Goal: Task Accomplishment & Management: Manage account settings

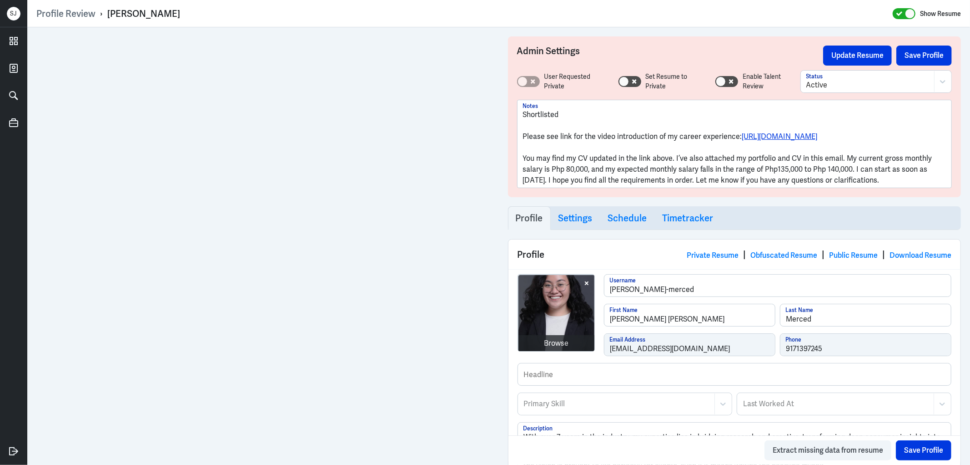
click at [157, 13] on div "[PERSON_NAME]" at bounding box center [143, 14] width 73 height 12
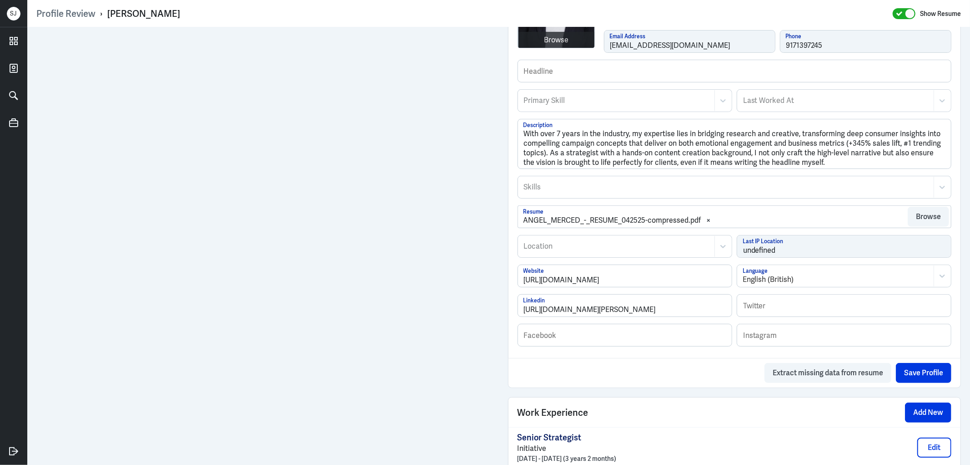
scroll to position [101, 0]
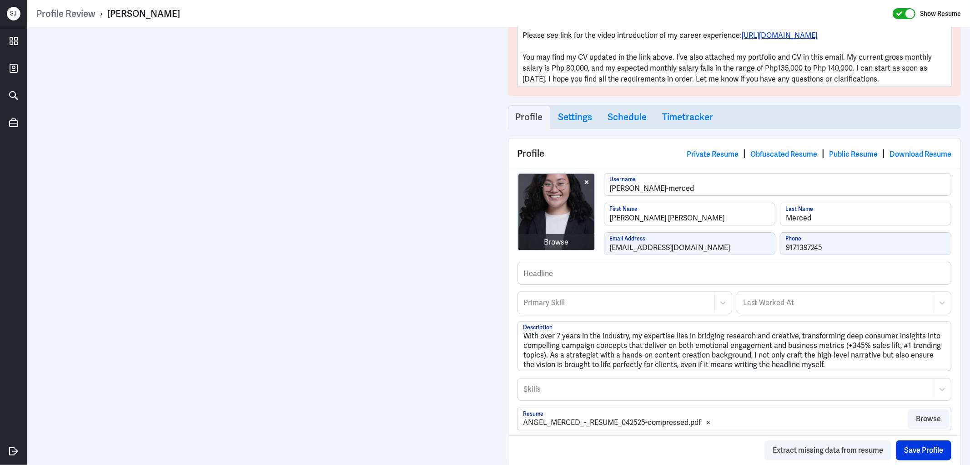
click at [141, 11] on div "Maria Angelita Merced" at bounding box center [143, 14] width 73 height 12
copy div "Maria Angelita Merced"
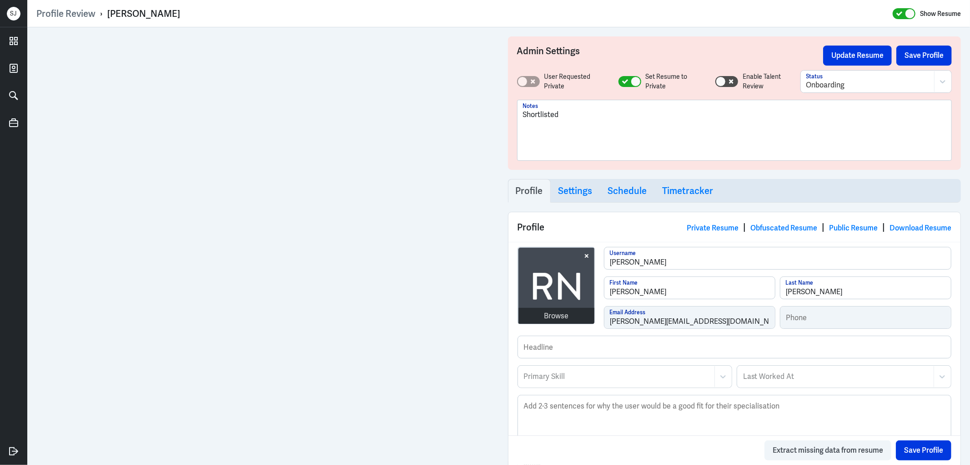
scroll to position [511, 0]
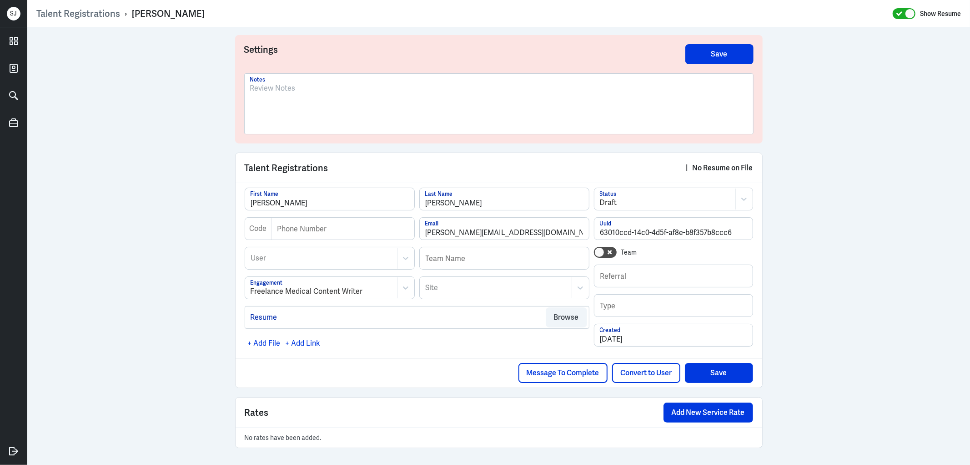
scroll to position [2, 0]
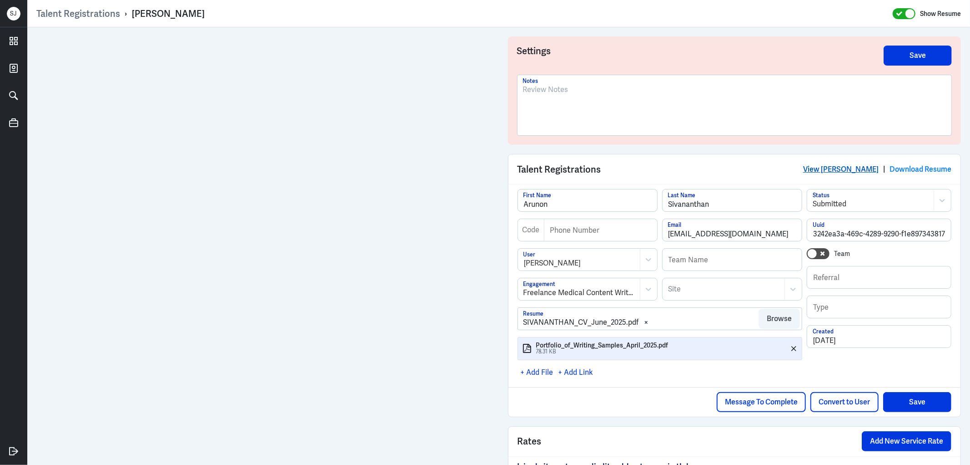
click at [842, 168] on link "View Arunon Sivananthan" at bounding box center [841, 169] width 76 height 10
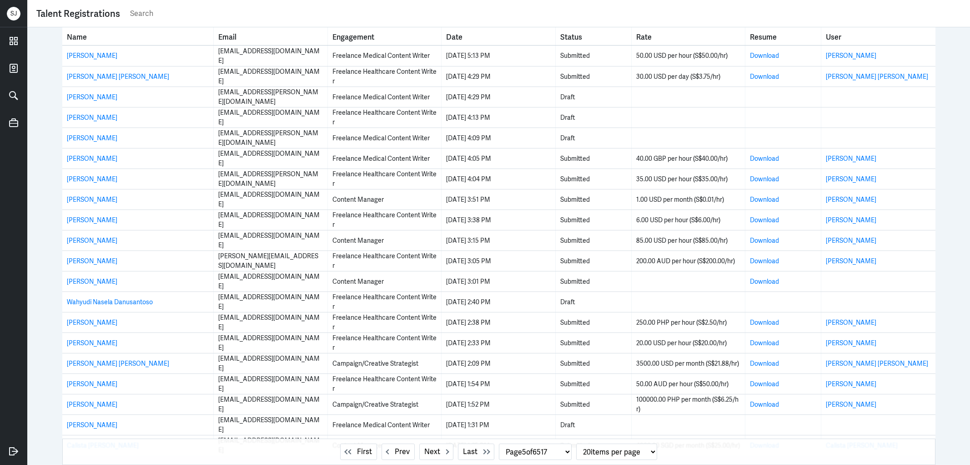
select select "5"
click at [8, 38] on icon at bounding box center [14, 41] width 14 height 14
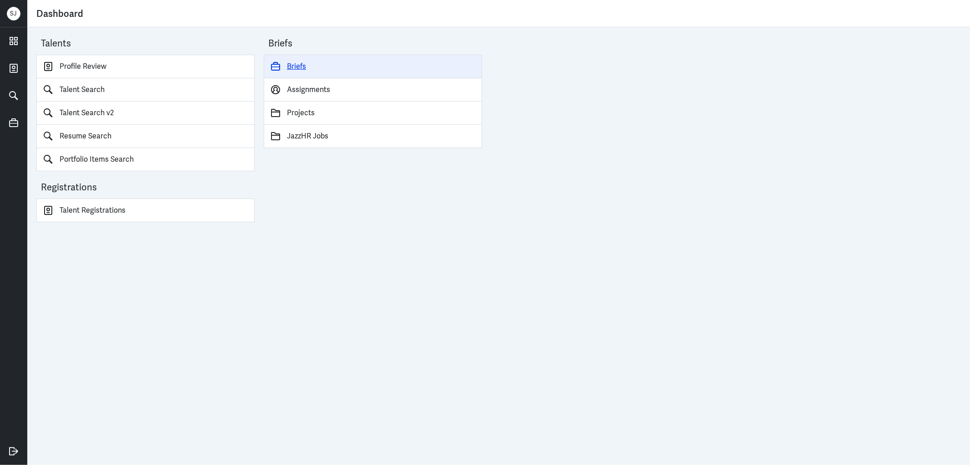
click at [294, 61] on link "Briefs" at bounding box center [373, 67] width 218 height 24
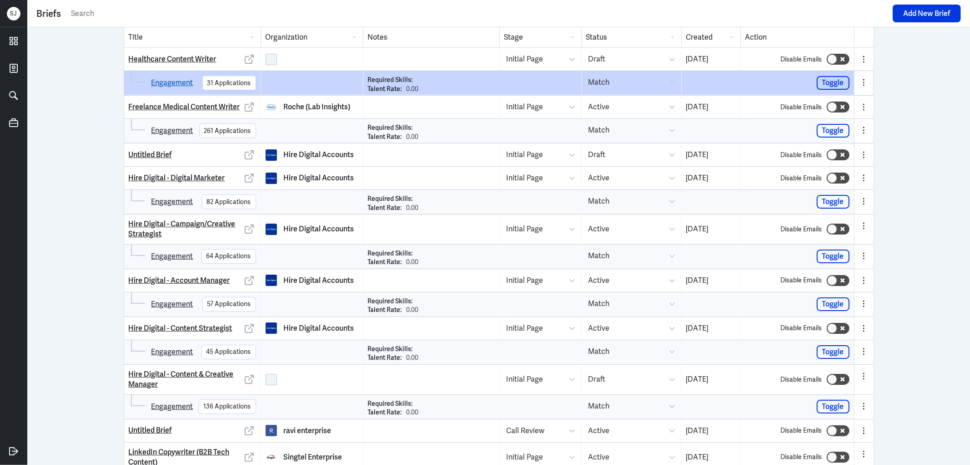
click at [182, 80] on link "Engagement" at bounding box center [172, 82] width 42 height 11
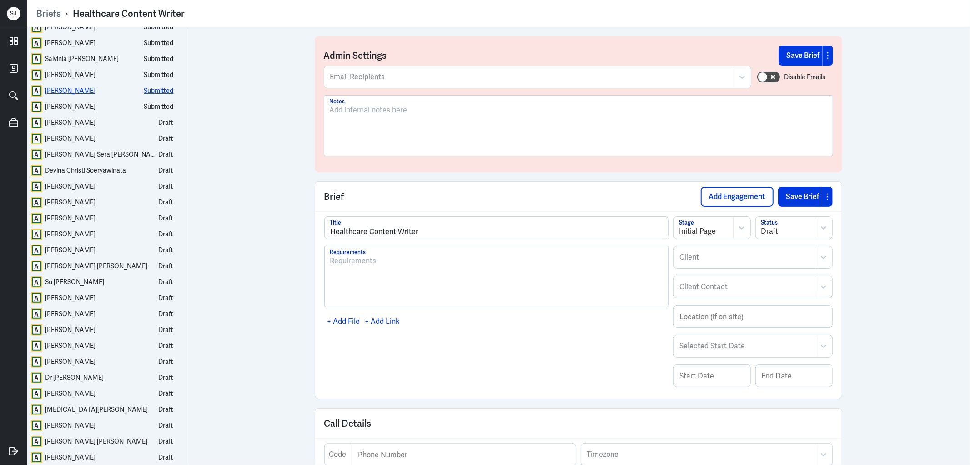
scroll to position [50, 0]
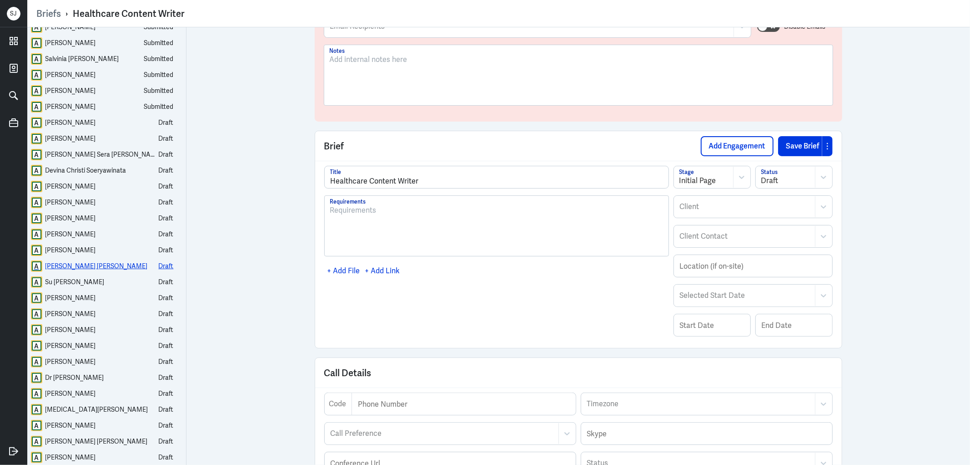
click at [82, 264] on div "Merin Maria James" at bounding box center [96, 265] width 102 height 11
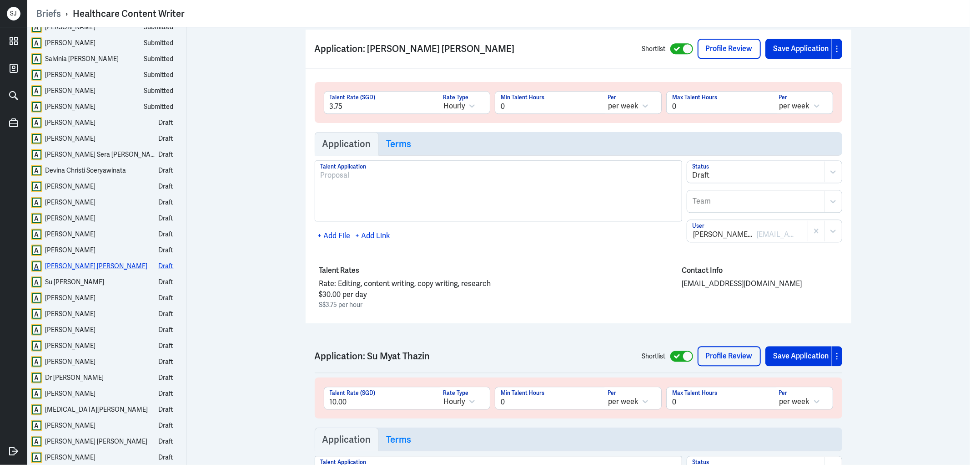
scroll to position [7778, 0]
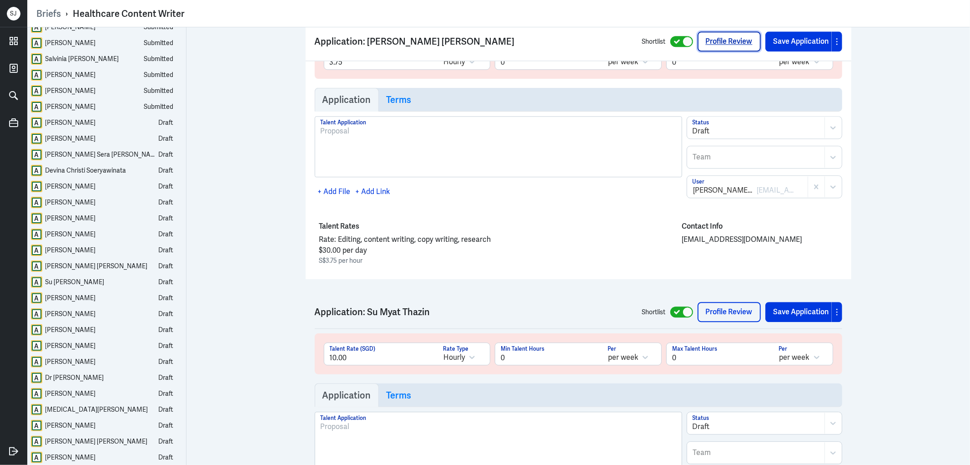
click at [710, 42] on link "Profile Review" at bounding box center [729, 42] width 63 height 20
click at [69, 376] on div "Dr Tas Abbas" at bounding box center [74, 377] width 59 height 11
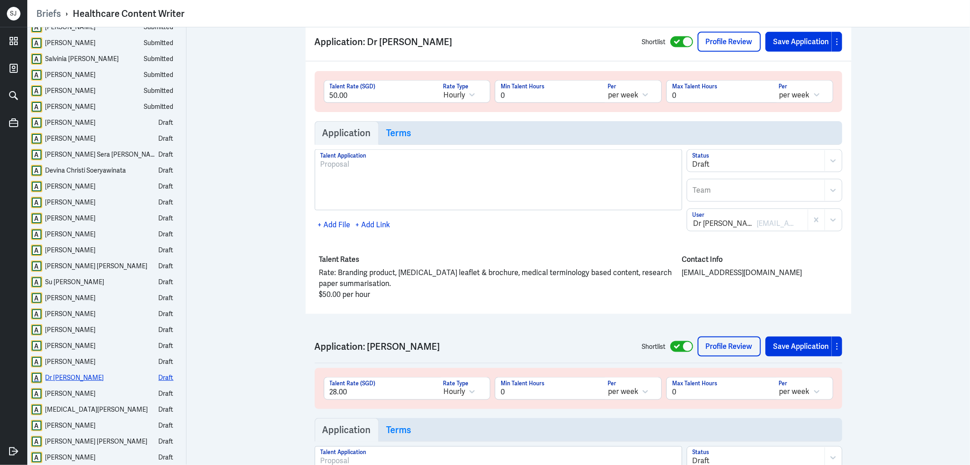
scroll to position [9842, 0]
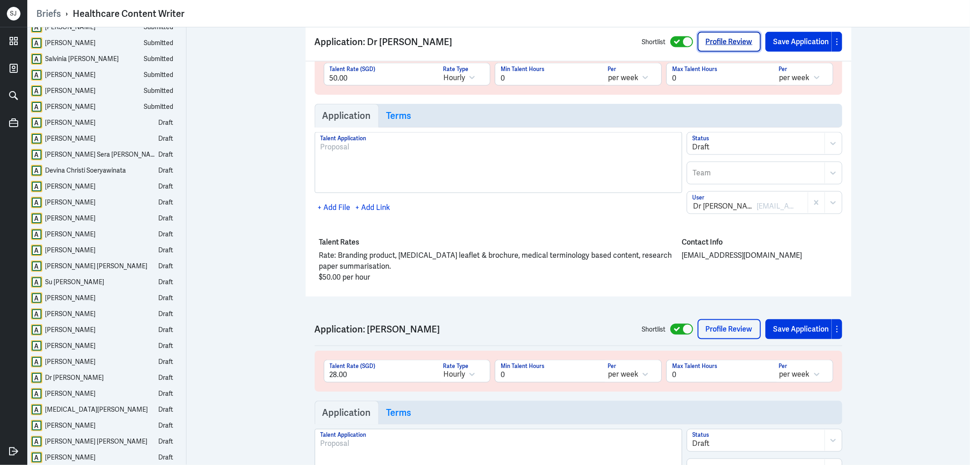
click at [723, 35] on link "Profile Review" at bounding box center [729, 42] width 63 height 20
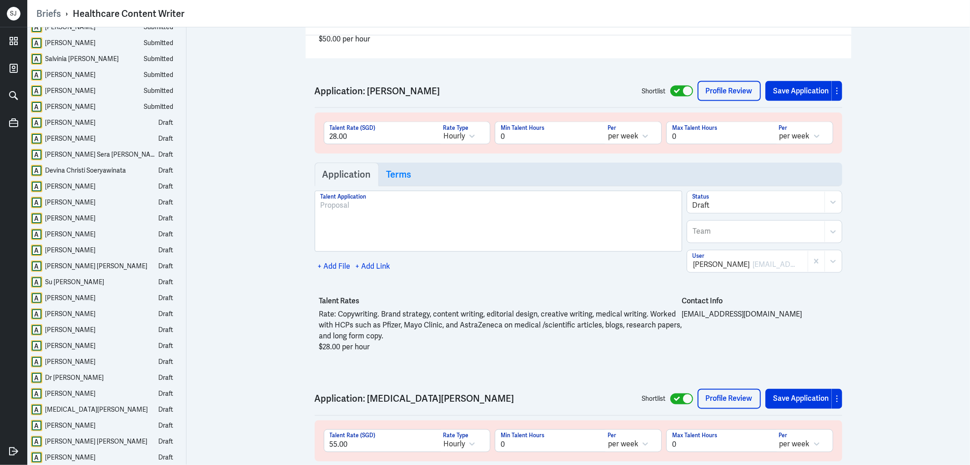
scroll to position [10095, 0]
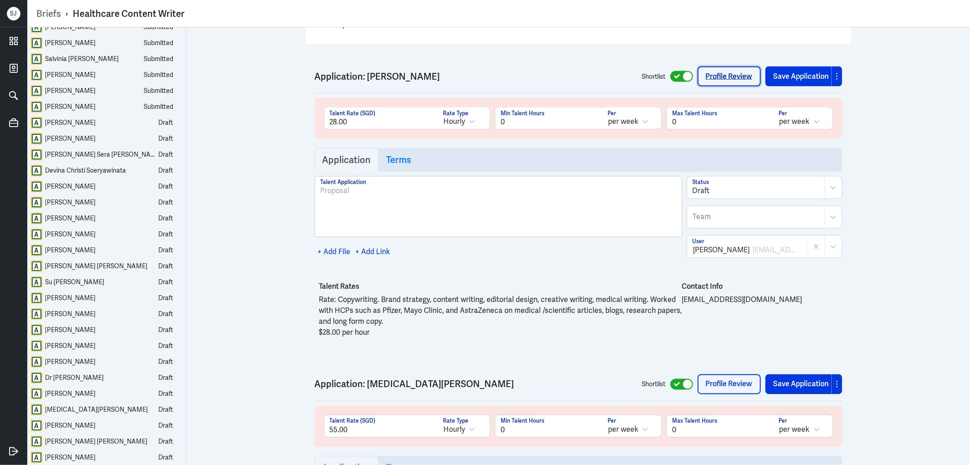
click at [724, 86] on link "Profile Review" at bounding box center [729, 76] width 63 height 20
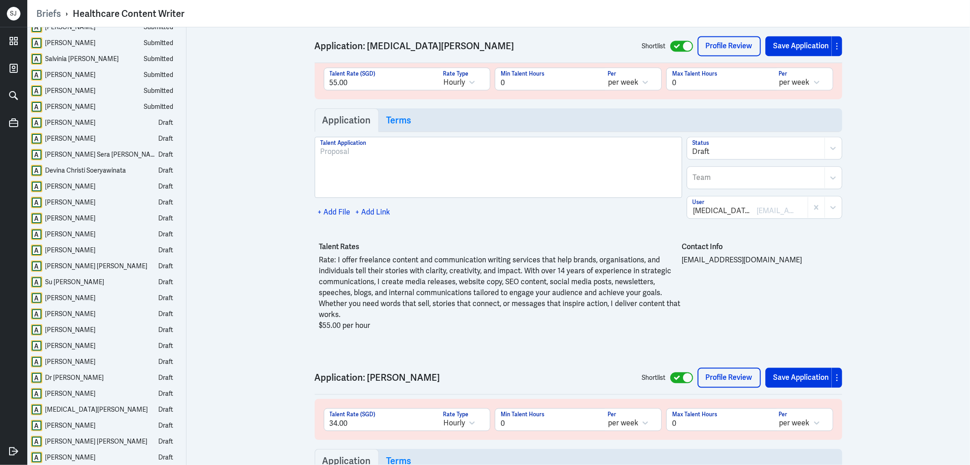
scroll to position [10448, 0]
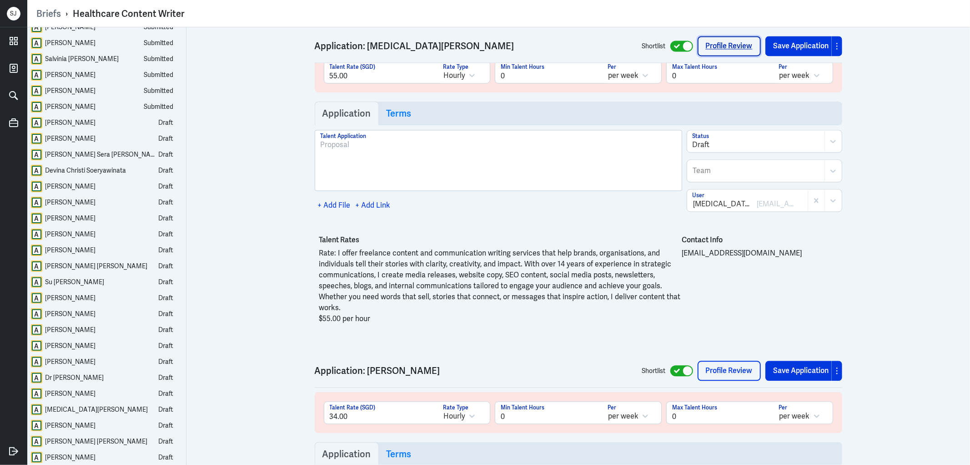
click at [727, 40] on link "Profile Review" at bounding box center [729, 46] width 63 height 20
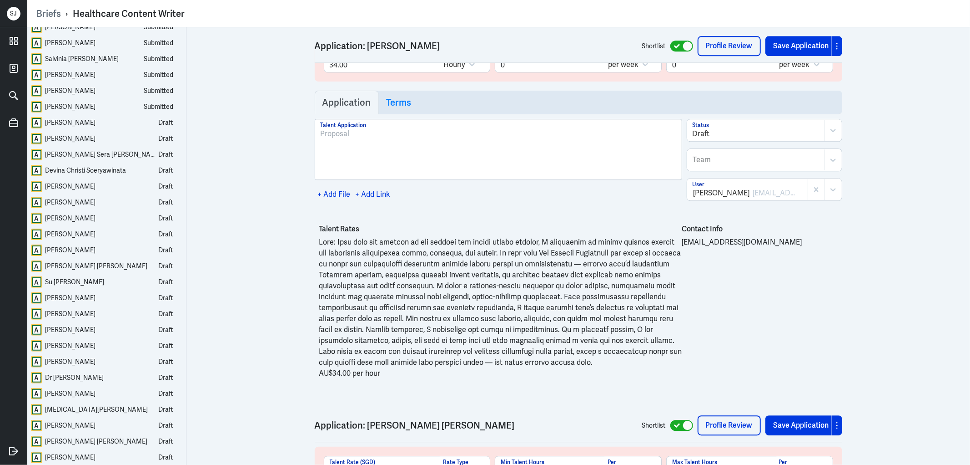
scroll to position [10802, 0]
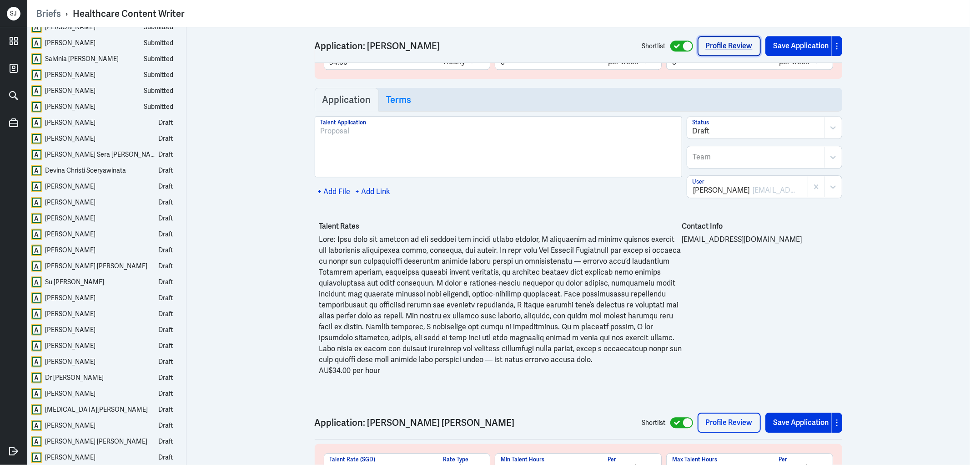
click at [715, 46] on link "Profile Review" at bounding box center [729, 46] width 63 height 20
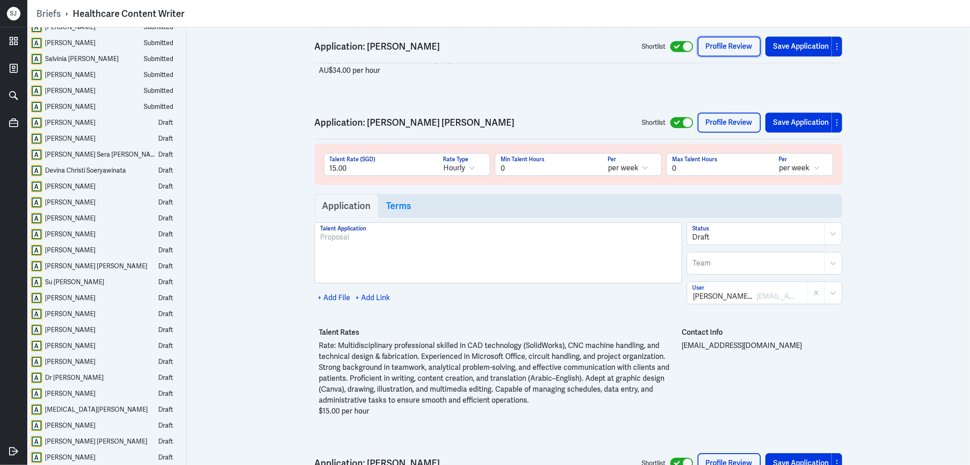
scroll to position [11106, 0]
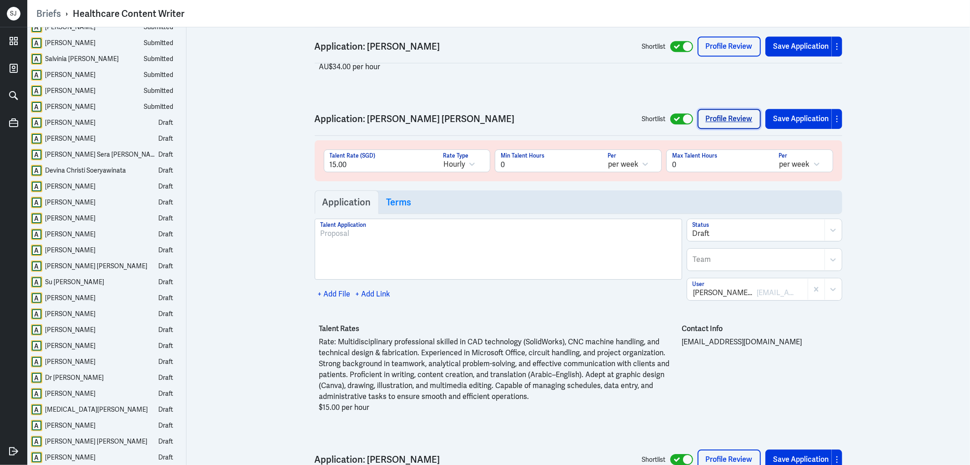
click at [713, 129] on link "Profile Review" at bounding box center [729, 119] width 63 height 20
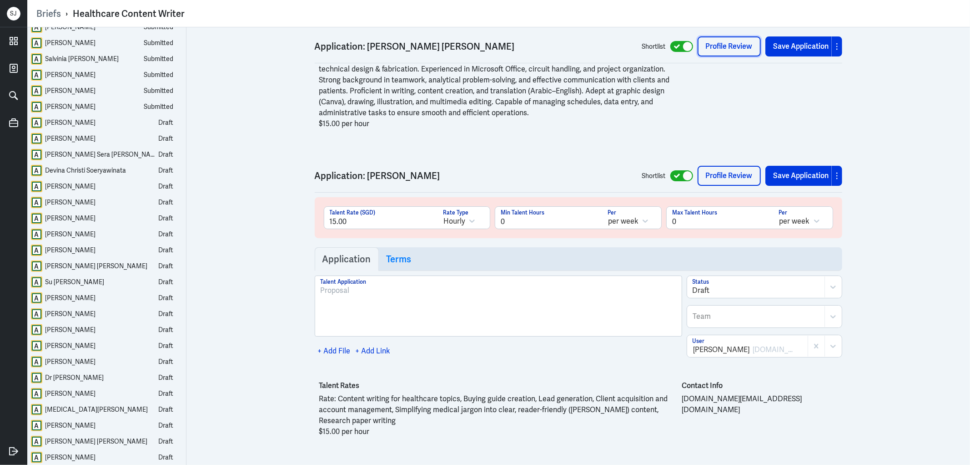
scroll to position [11409, 0]
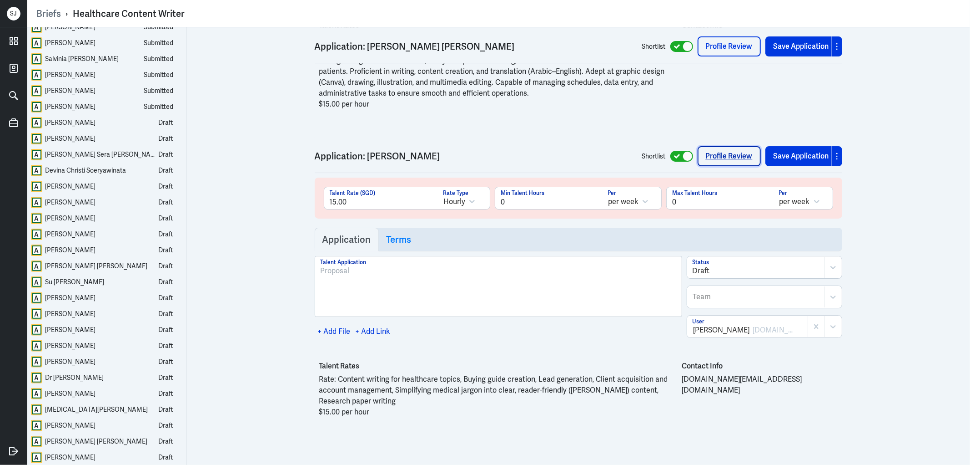
click at [718, 166] on link "Profile Review" at bounding box center [729, 156] width 63 height 20
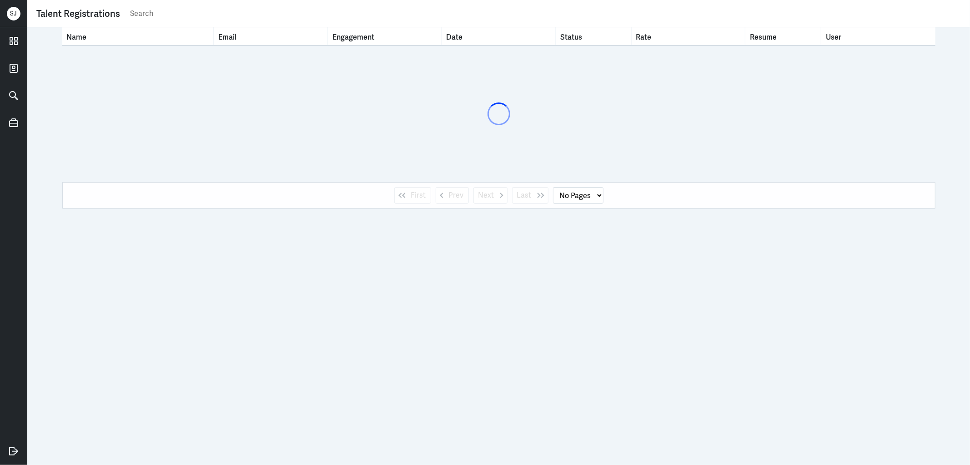
click at [151, 16] on input "text" at bounding box center [545, 14] width 832 height 14
paste input "denys.lokoshko@gmail.com"
type input "denys.lokoshko@gmail.com"
select select "1"
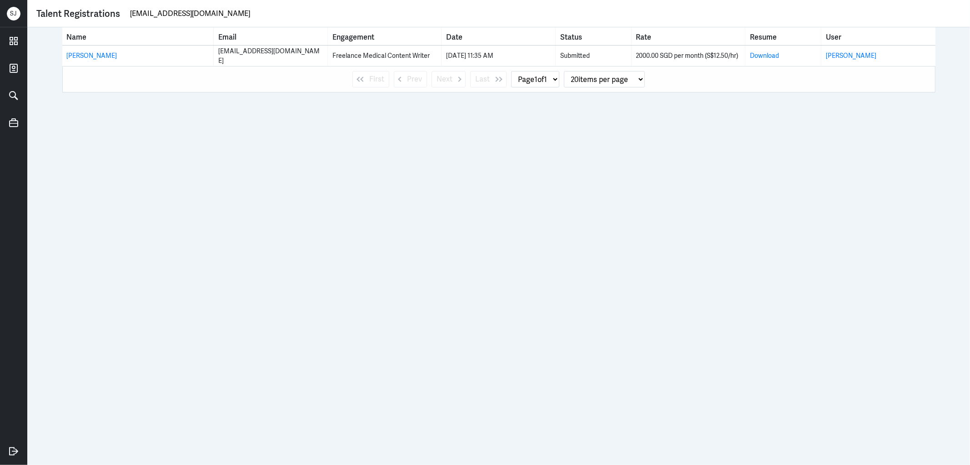
type input "denys.lokoshko@gmail.com"
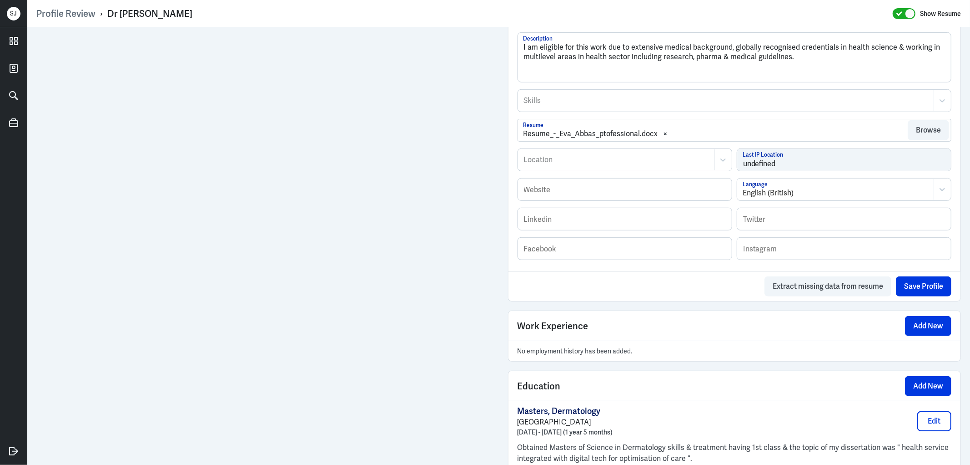
scroll to position [546, 0]
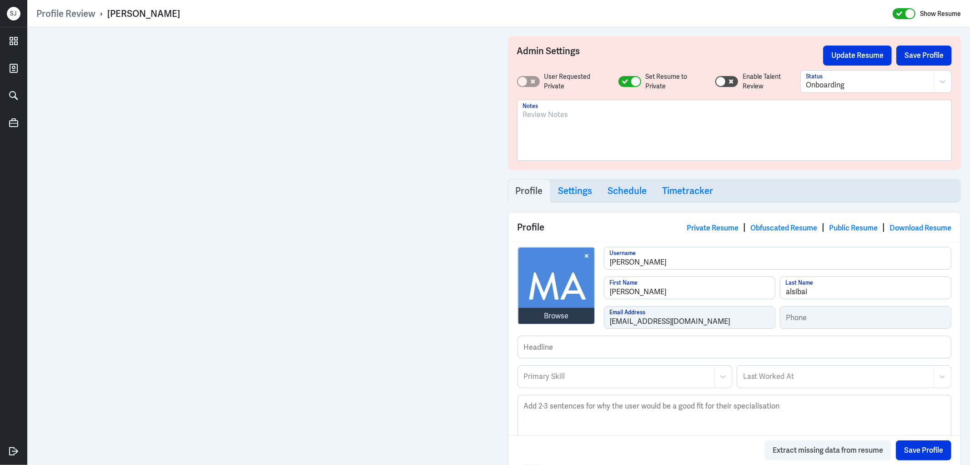
click at [540, 121] on div at bounding box center [735, 133] width 424 height 49
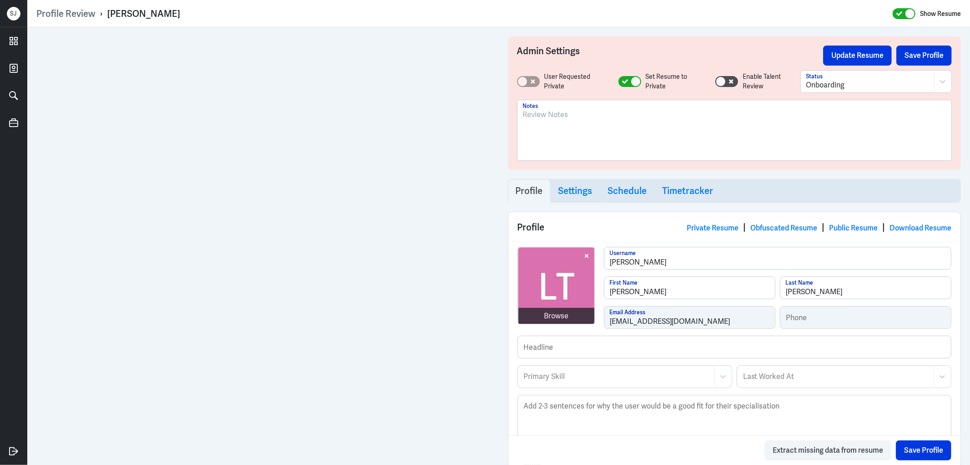
click at [523, 114] on p at bounding box center [735, 114] width 424 height 11
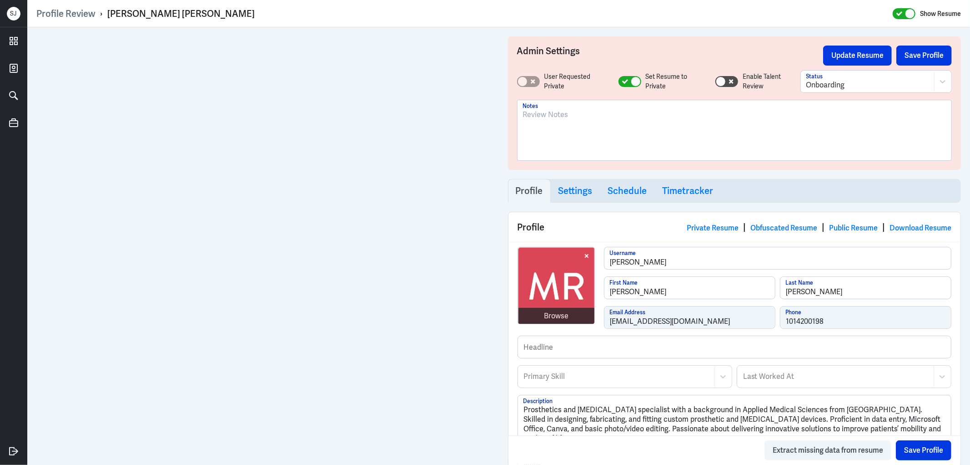
click at [535, 119] on p at bounding box center [735, 114] width 424 height 11
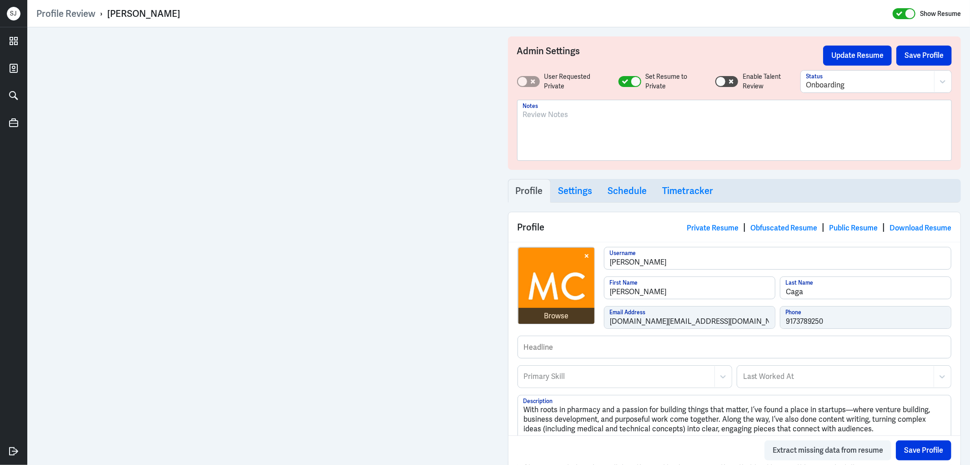
click at [566, 111] on p at bounding box center [735, 114] width 424 height 11
click at [929, 448] on button "Save Profile" at bounding box center [924, 450] width 56 height 20
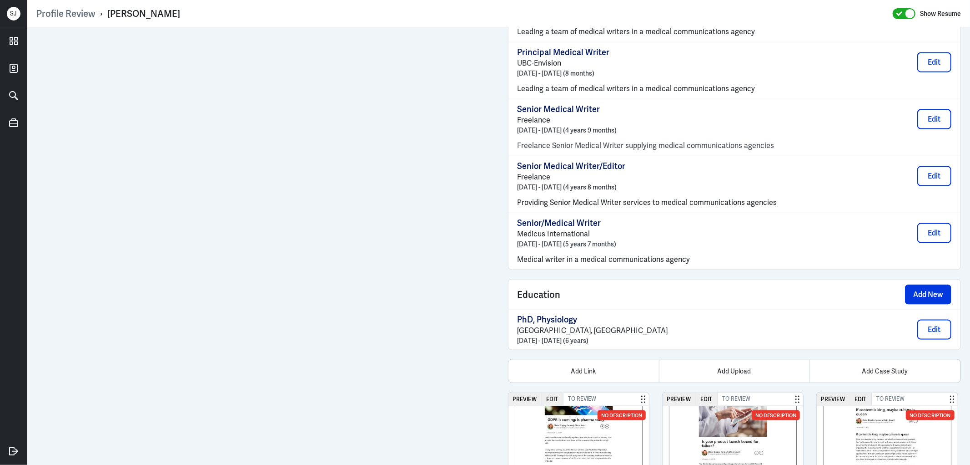
scroll to position [1255, 0]
